Goal: Information Seeking & Learning: Learn about a topic

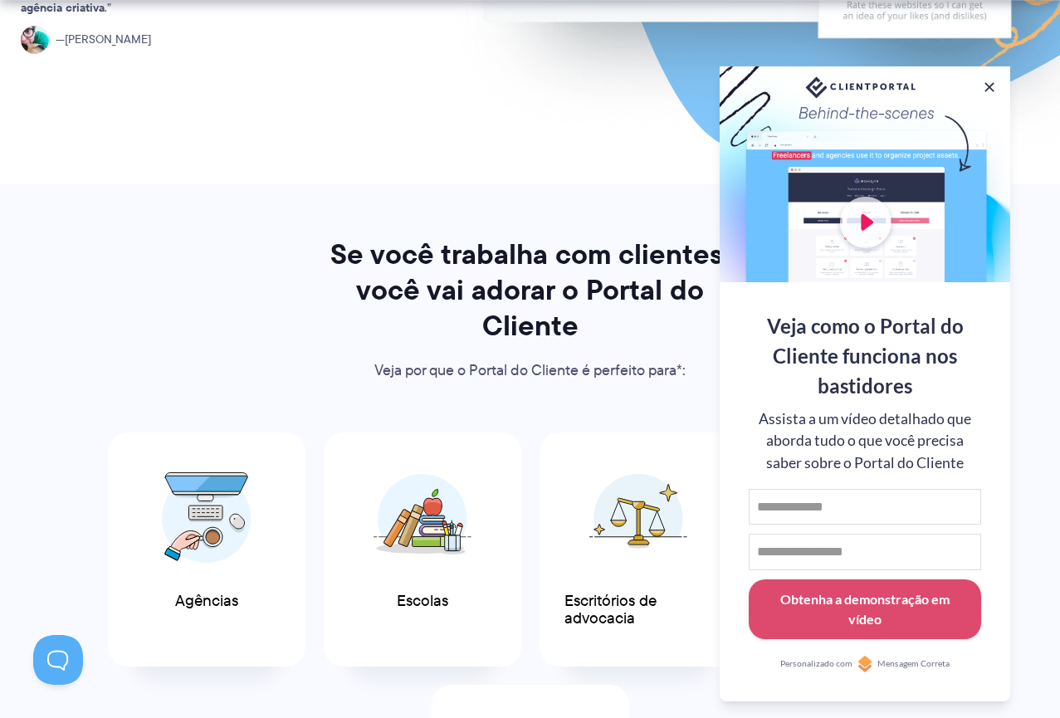
scroll to position [664, 0]
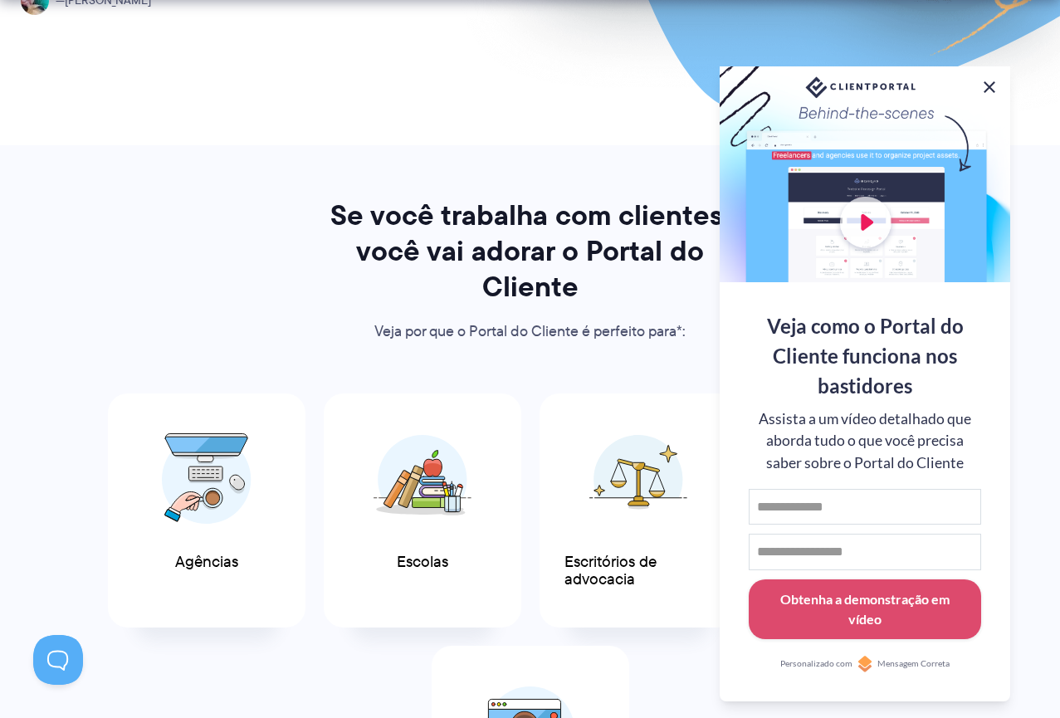
click at [993, 86] on button at bounding box center [989, 87] width 20 height 20
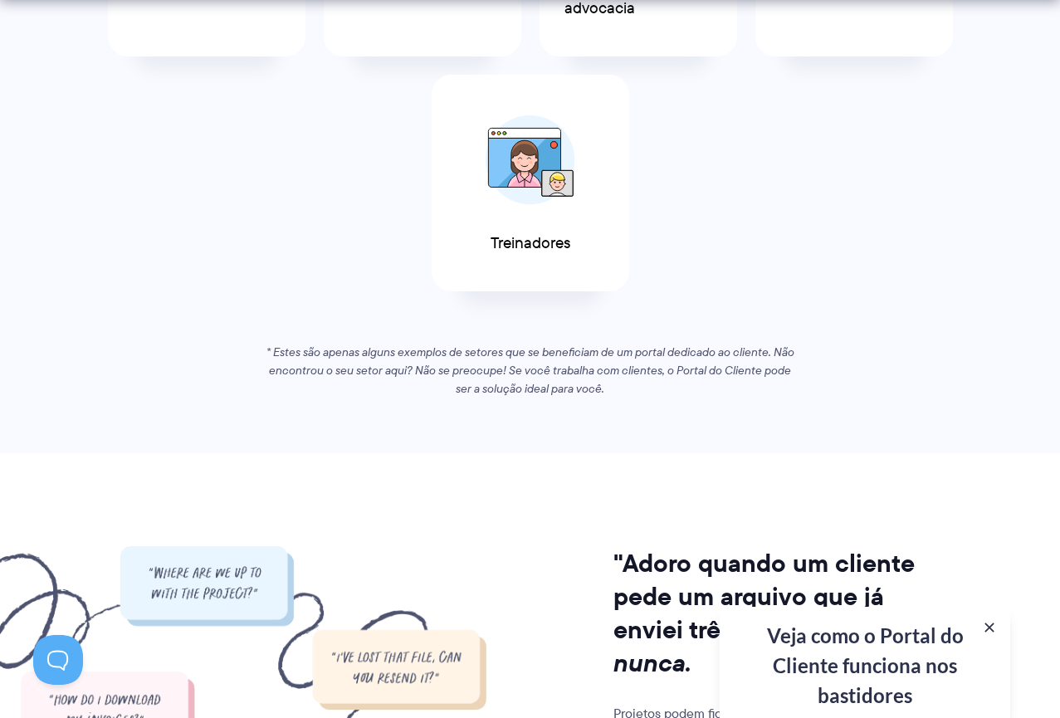
scroll to position [1245, 0]
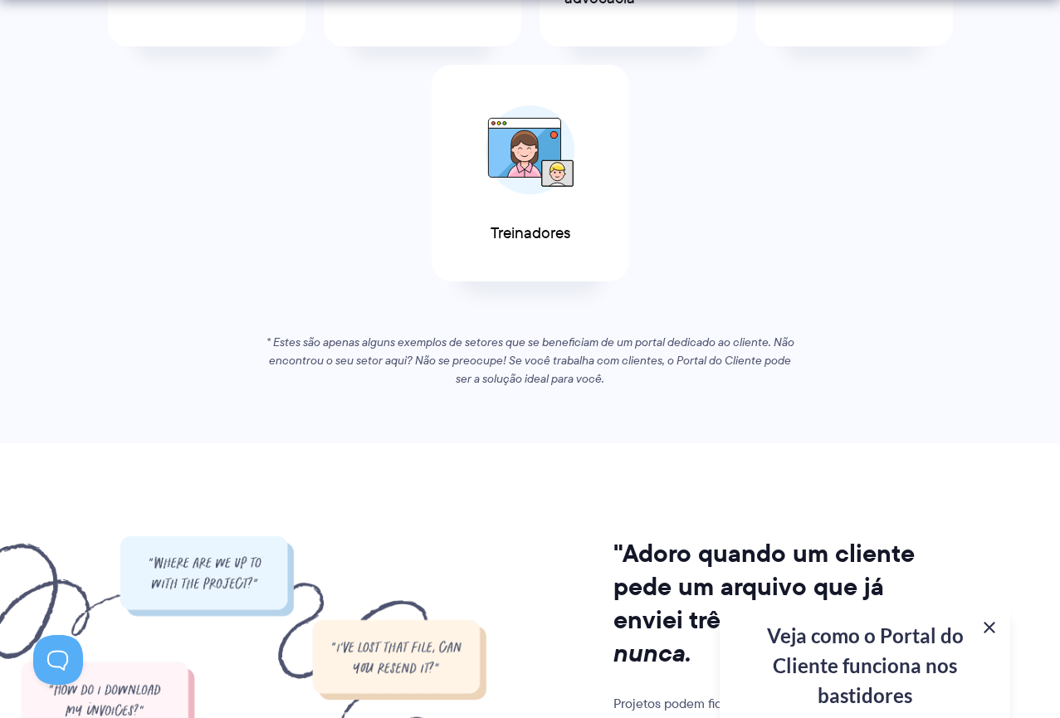
click at [988, 631] on button at bounding box center [989, 627] width 20 height 20
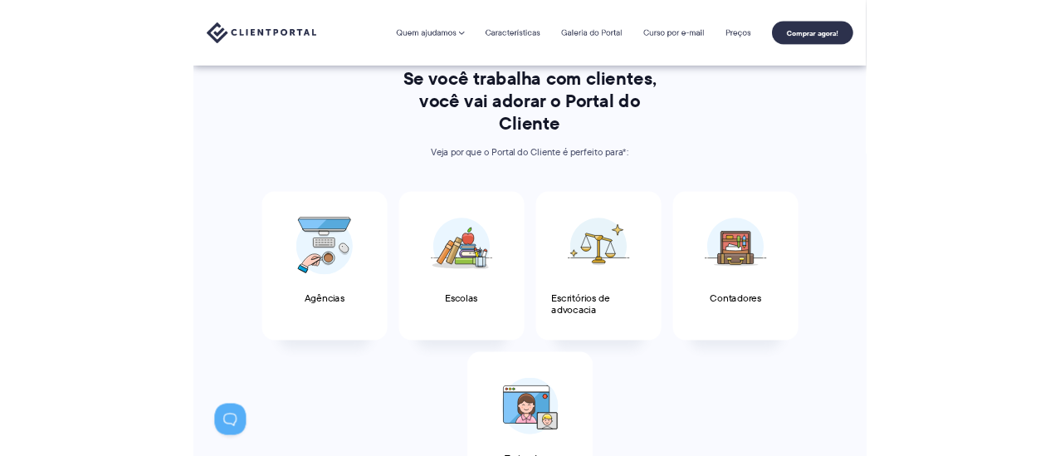
scroll to position [747, 0]
